Goal: Information Seeking & Learning: Learn about a topic

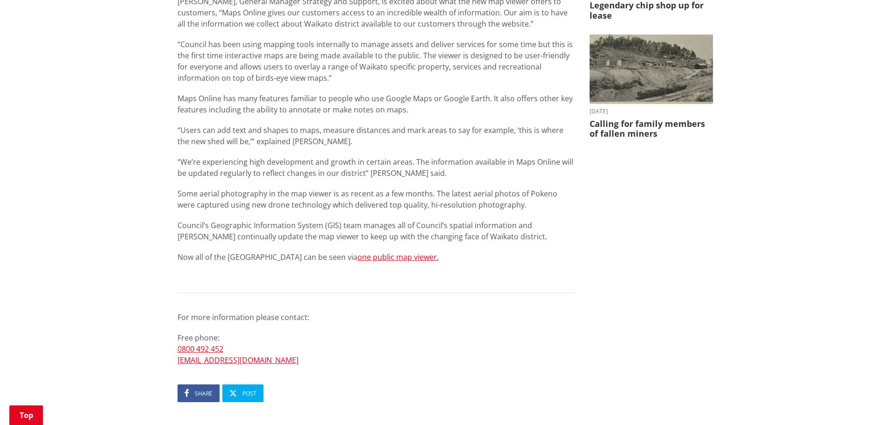
scroll to position [327, 0]
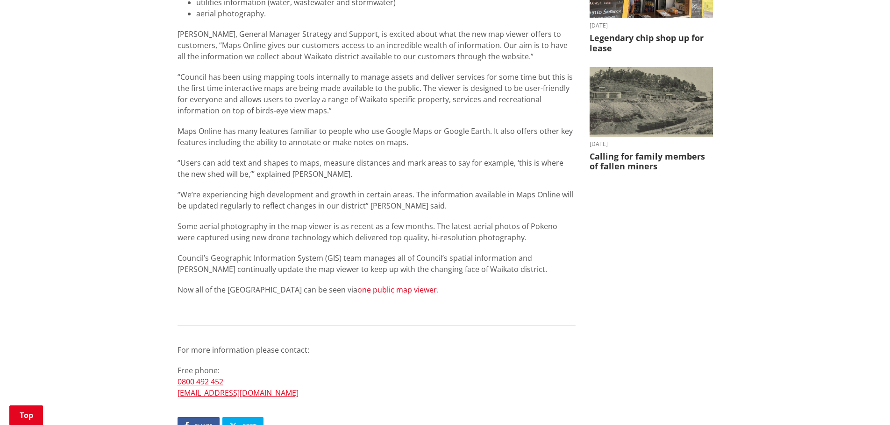
click at [365, 287] on link "one public map viewer." at bounding box center [397, 290] width 81 height 10
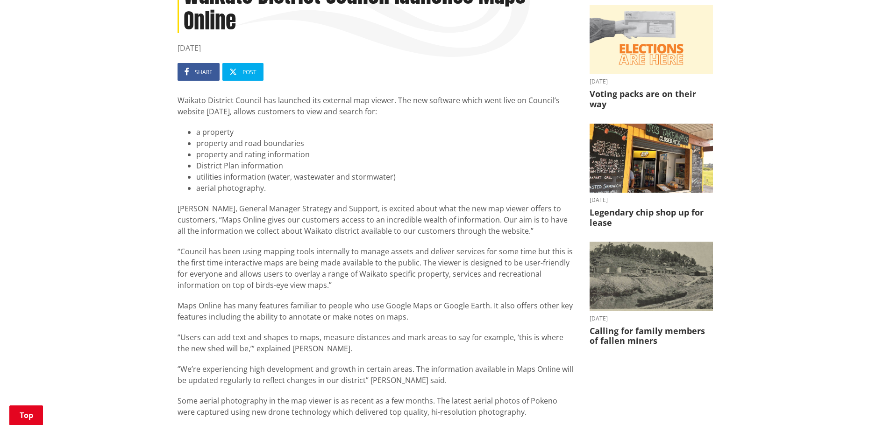
scroll to position [140, 0]
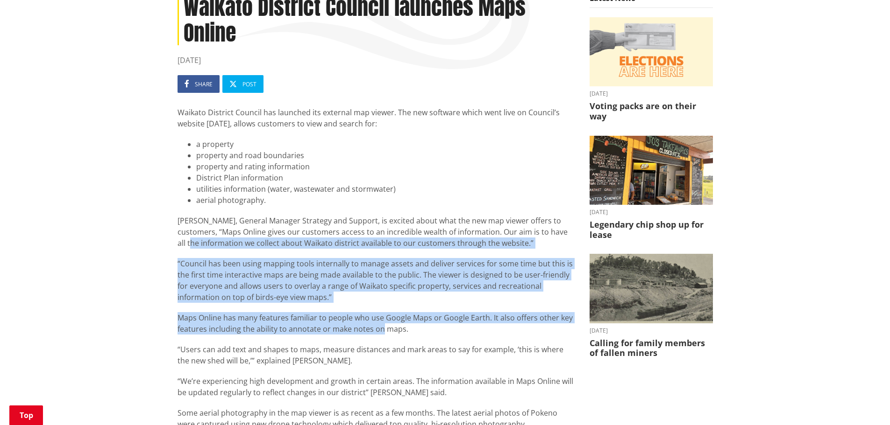
drag, startPoint x: 369, startPoint y: 319, endPoint x: 41, endPoint y: 244, distance: 336.7
click at [41, 244] on div "Home News Waikato District Council launches Maps Online Waikato District Counci…" at bounding box center [445, 378] width 890 height 850
click at [299, 304] on div "Waikato District Council has launched its external map viewer. The new software…" at bounding box center [376, 346] width 398 height 479
click at [183, 323] on p "Maps Online has many features familiar to people who use Google Maps or Google …" at bounding box center [376, 323] width 398 height 22
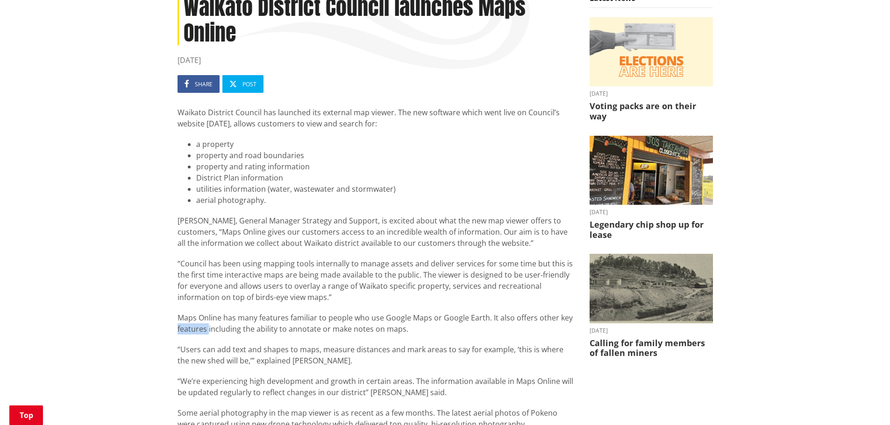
drag, startPoint x: 183, startPoint y: 324, endPoint x: 192, endPoint y: 332, distance: 12.3
click at [183, 325] on p "Maps Online has many features familiar to people who use Google Maps or Google …" at bounding box center [376, 323] width 398 height 22
click at [199, 338] on div "Waikato District Council has launched its external map viewer. The new software…" at bounding box center [376, 346] width 398 height 479
click at [213, 348] on div "Waikato District Council has launched its external map viewer. The new software…" at bounding box center [376, 346] width 398 height 479
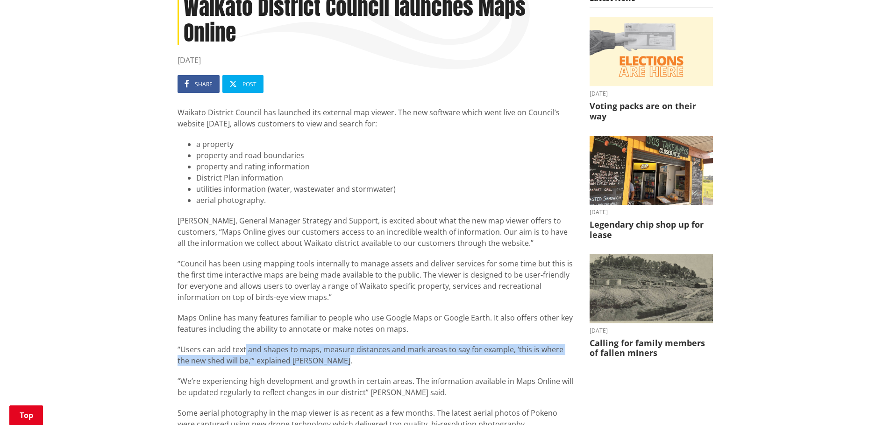
drag, startPoint x: 287, startPoint y: 358, endPoint x: 485, endPoint y: 365, distance: 198.1
click at [483, 365] on p "“Users can add text and shapes to maps, measure distances and mark areas to say…" at bounding box center [376, 355] width 398 height 22
click at [486, 365] on p "“Users can add text and shapes to maps, measure distances and mark areas to say…" at bounding box center [376, 355] width 398 height 22
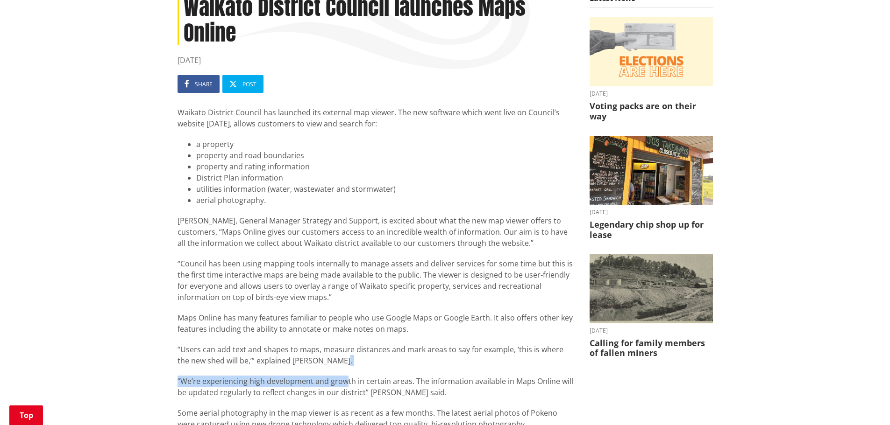
drag, startPoint x: 362, startPoint y: 366, endPoint x: 333, endPoint y: 369, distance: 29.6
click at [340, 369] on div "Waikato District Council has launched its external map viewer. The new software…" at bounding box center [376, 346] width 398 height 479
drag, startPoint x: 204, startPoint y: 356, endPoint x: 278, endPoint y: 364, distance: 74.7
click at [208, 356] on p "“Users can add text and shapes to maps, measure distances and mark areas to say…" at bounding box center [376, 355] width 398 height 22
drag, startPoint x: 398, startPoint y: 375, endPoint x: 472, endPoint y: 379, distance: 74.3
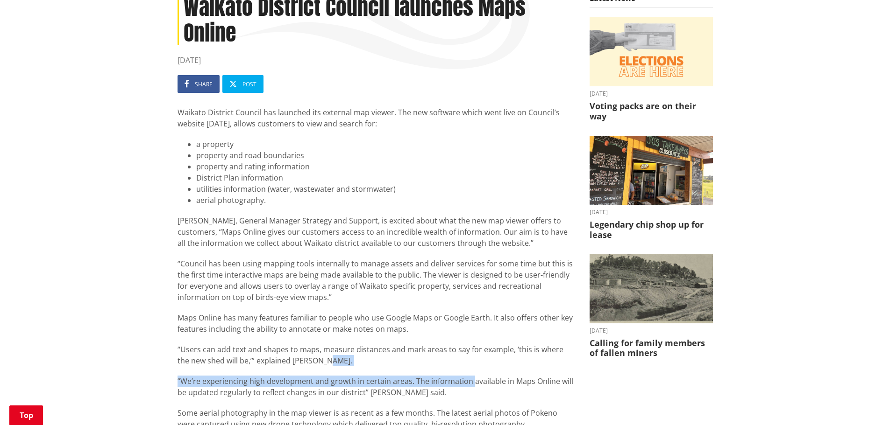
click at [472, 379] on div "Waikato District Council has launched its external map viewer. The new software…" at bounding box center [376, 346] width 398 height 479
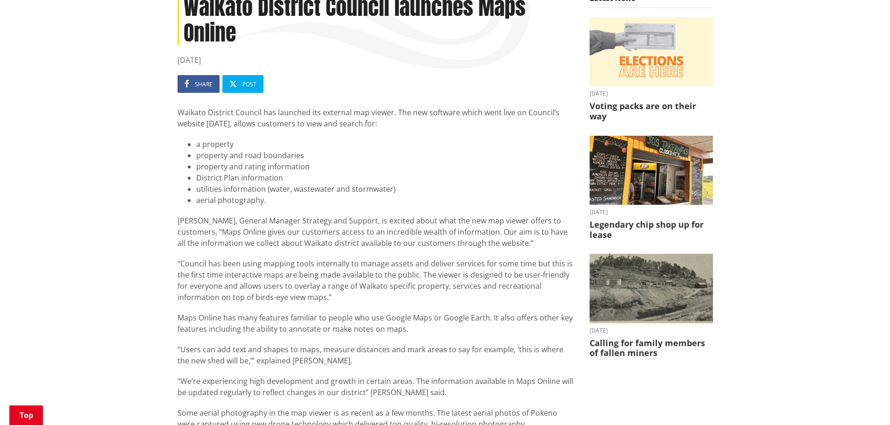
drag, startPoint x: 476, startPoint y: 380, endPoint x: 550, endPoint y: 398, distance: 76.5
click at [495, 383] on p "“We’re experiencing high development and growth in certain areas. The informati…" at bounding box center [376, 387] width 398 height 22
click at [553, 398] on p "“We’re experiencing high development and growth in certain areas. The informati…" at bounding box center [376, 387] width 398 height 22
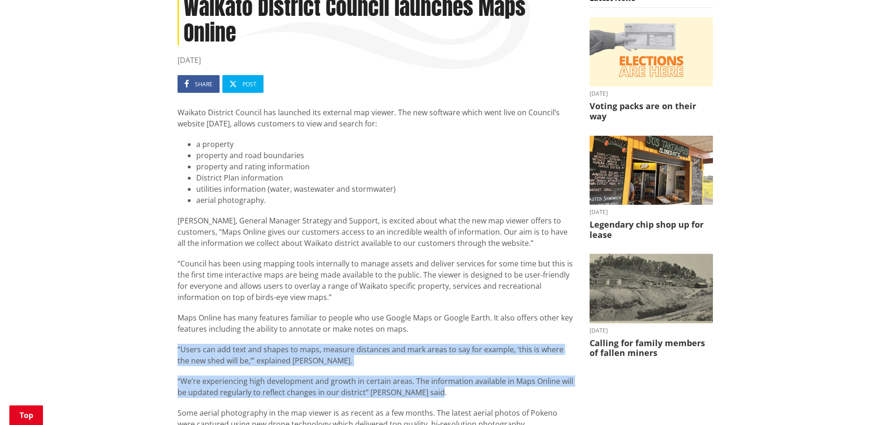
drag, startPoint x: 584, startPoint y: 395, endPoint x: 147, endPoint y: 338, distance: 440.8
click at [147, 338] on div "Home News Waikato District Council launches Maps Online Waikato District Counci…" at bounding box center [445, 378] width 890 height 850
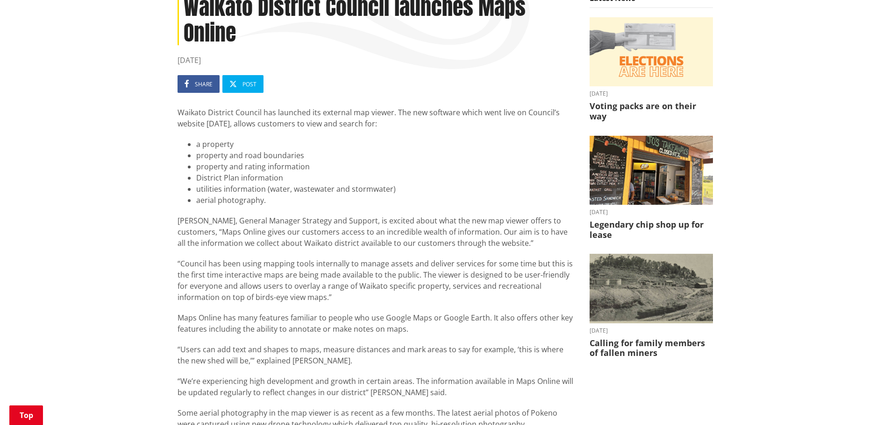
click at [442, 279] on p "“Council has been using mapping tools internally to manage assets and deliver s…" at bounding box center [376, 280] width 398 height 45
click at [446, 211] on div "Waikato District Council has launched its external map viewer. The new software…" at bounding box center [376, 346] width 398 height 479
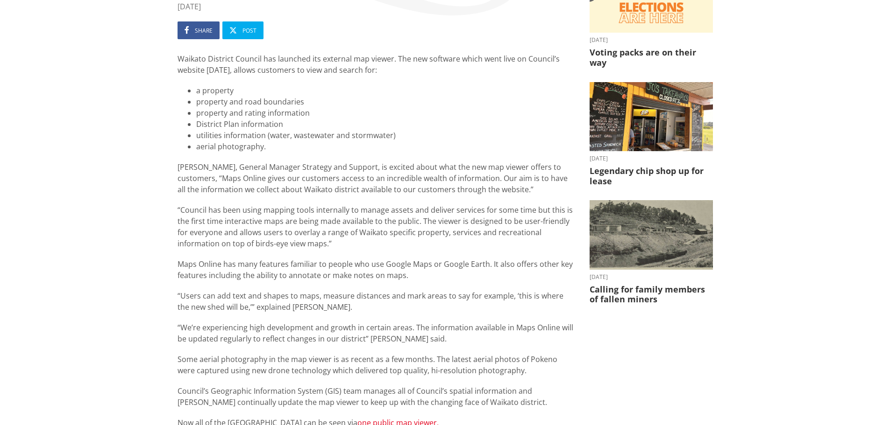
scroll to position [420, 0]
